Goal: Book appointment/travel/reservation

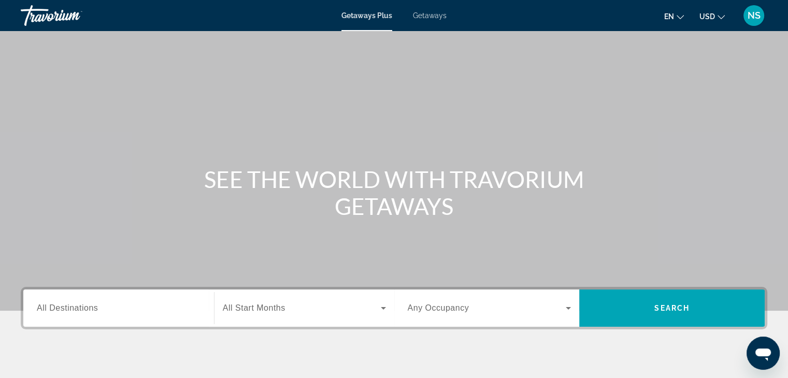
click at [39, 309] on span "All Destinations" at bounding box center [67, 308] width 61 height 9
click at [39, 309] on input "Destination All Destinations" at bounding box center [119, 309] width 164 height 12
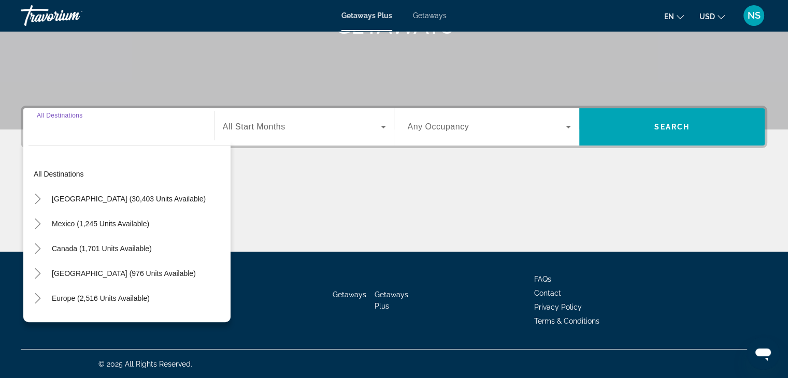
scroll to position [182, 0]
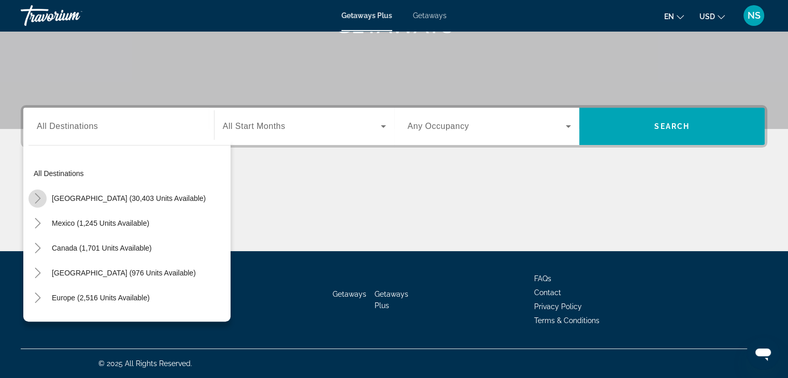
click at [35, 196] on icon "Toggle United States (30,403 units available)" at bounding box center [38, 198] width 10 height 10
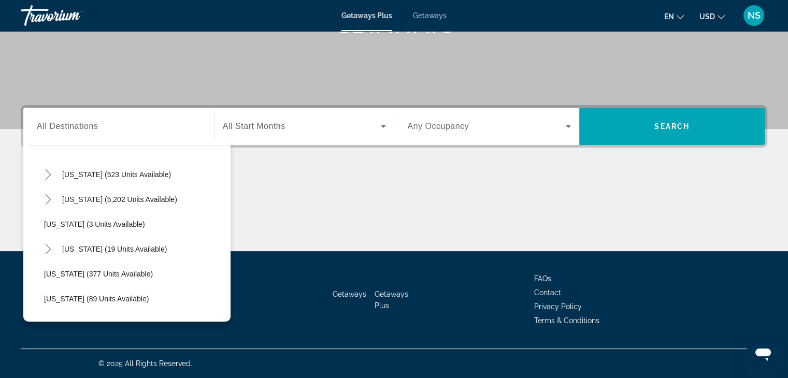
scroll to position [134, 0]
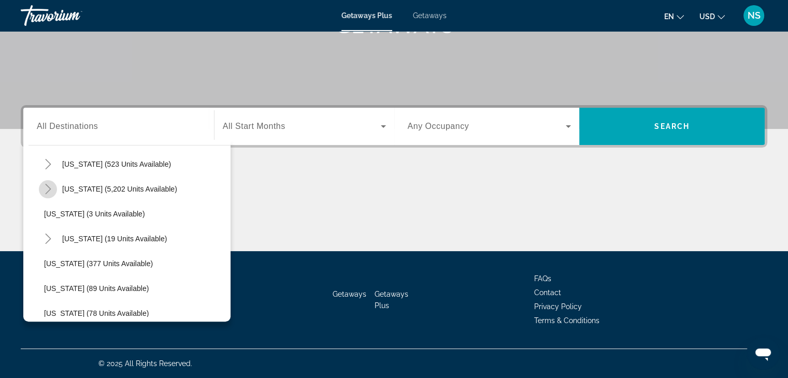
click at [46, 189] on icon "Toggle Florida (5,202 units available)" at bounding box center [48, 189] width 10 height 10
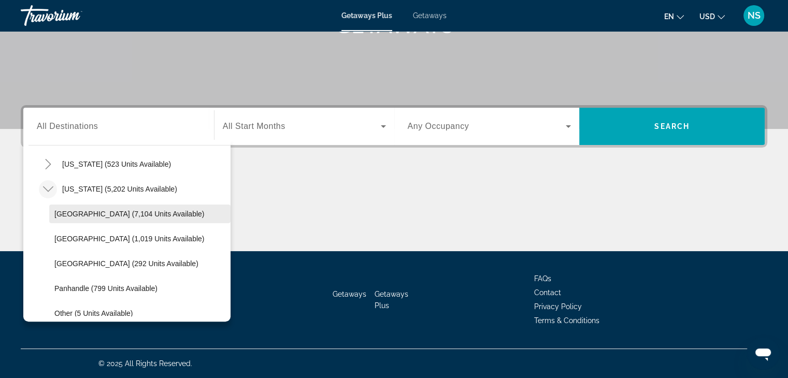
click at [62, 212] on span "[GEOGRAPHIC_DATA] (7,104 units available)" at bounding box center [129, 214] width 150 height 8
type input "**********"
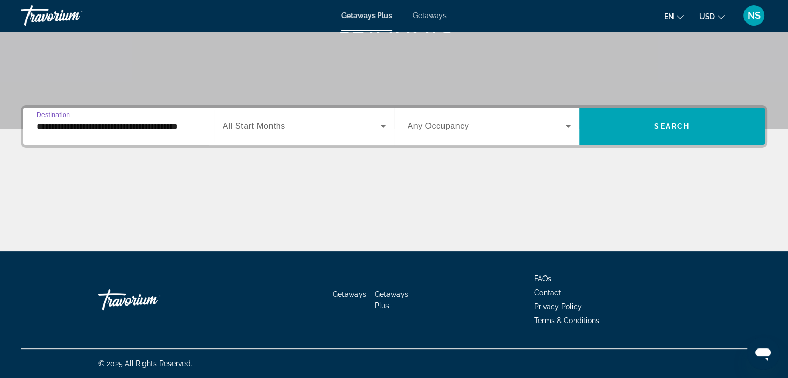
click at [382, 124] on icon "Search widget" at bounding box center [383, 126] width 12 height 12
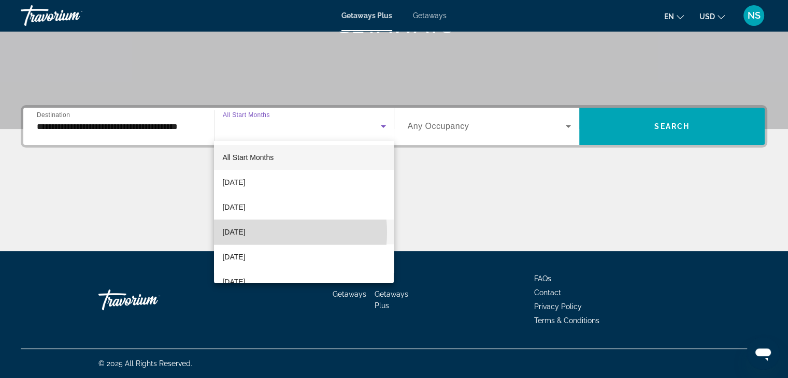
click at [245, 233] on span "[DATE]" at bounding box center [233, 232] width 23 height 12
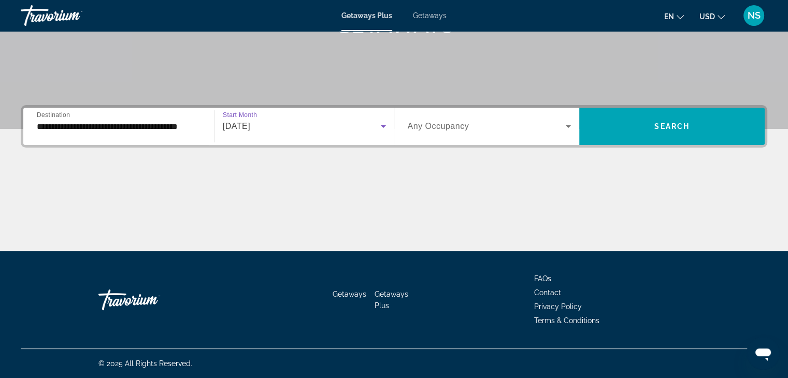
click at [383, 124] on icon "Search widget" at bounding box center [383, 126] width 12 height 12
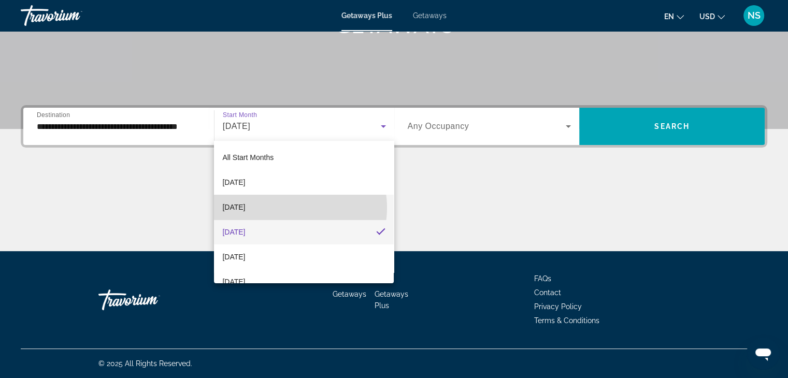
click at [288, 208] on mat-option "[DATE]" at bounding box center [304, 207] width 180 height 25
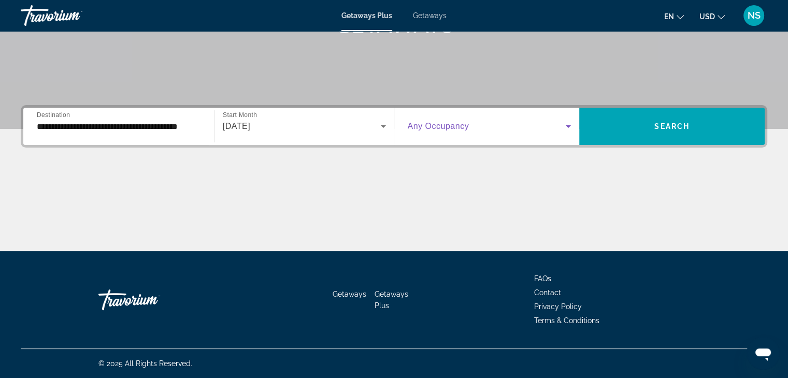
click at [564, 124] on icon "Search widget" at bounding box center [568, 126] width 12 height 12
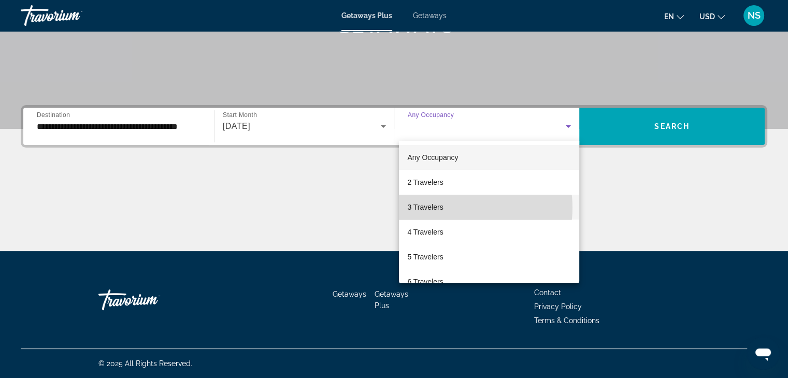
click at [463, 208] on mat-option "3 Travelers" at bounding box center [489, 207] width 180 height 25
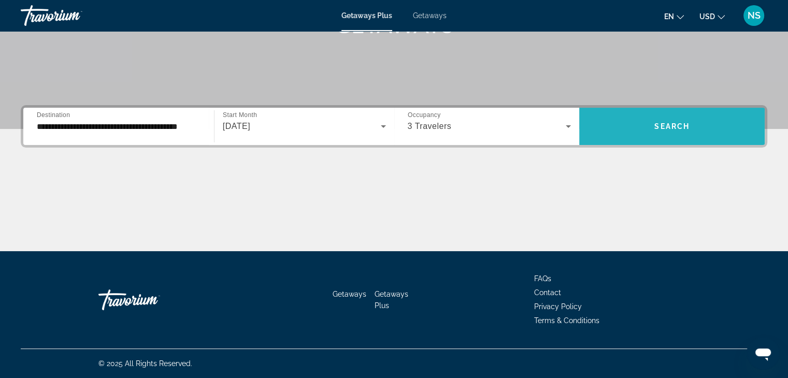
click at [665, 118] on span "Search widget" at bounding box center [671, 126] width 185 height 25
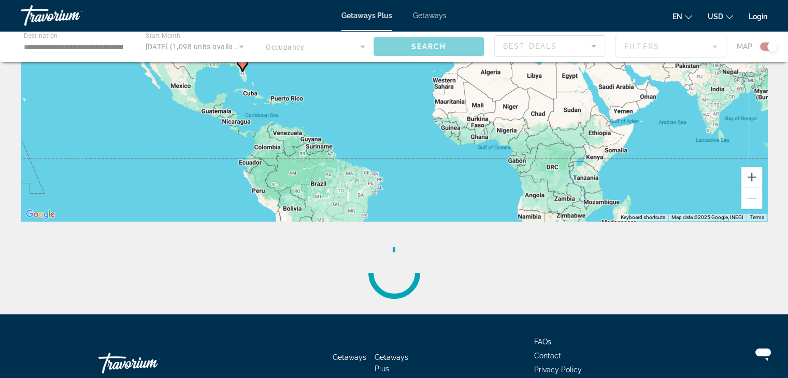
scroll to position [166, 0]
